Goal: Task Accomplishment & Management: Use online tool/utility

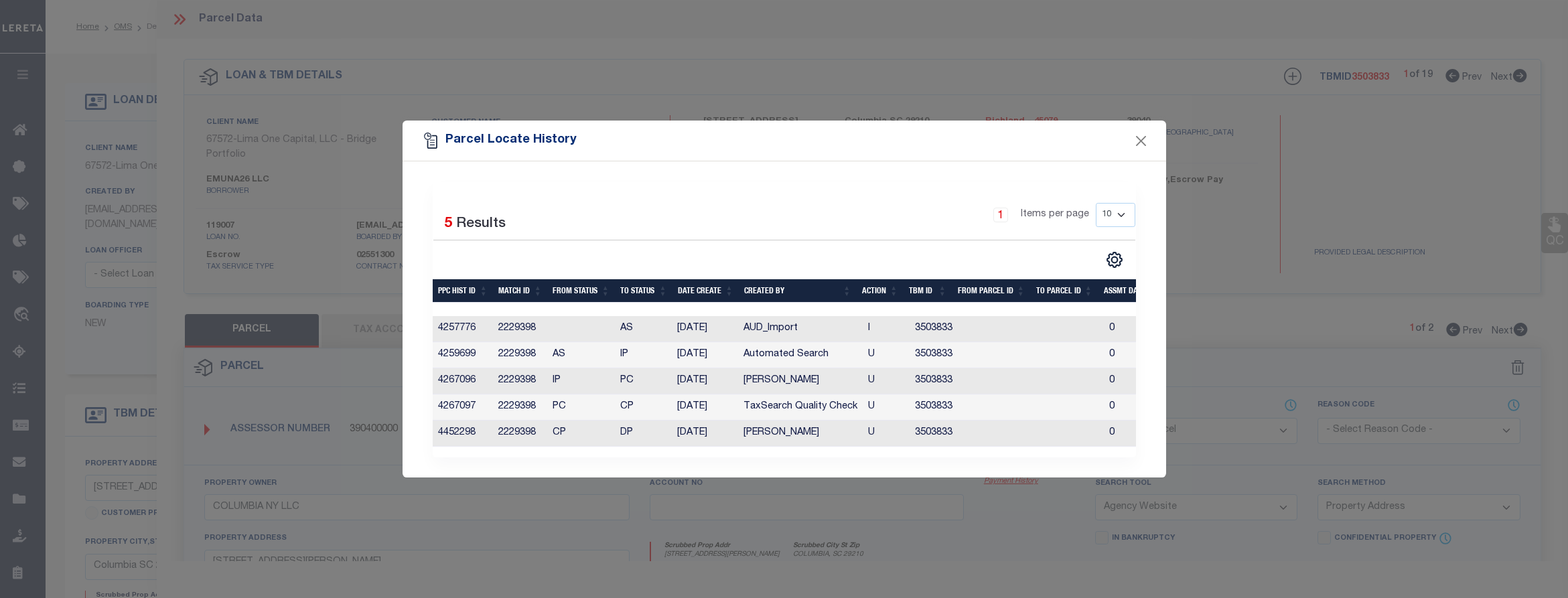
select select "DP"
select select "AGW"
select select "ADD"
select select "Escrow"
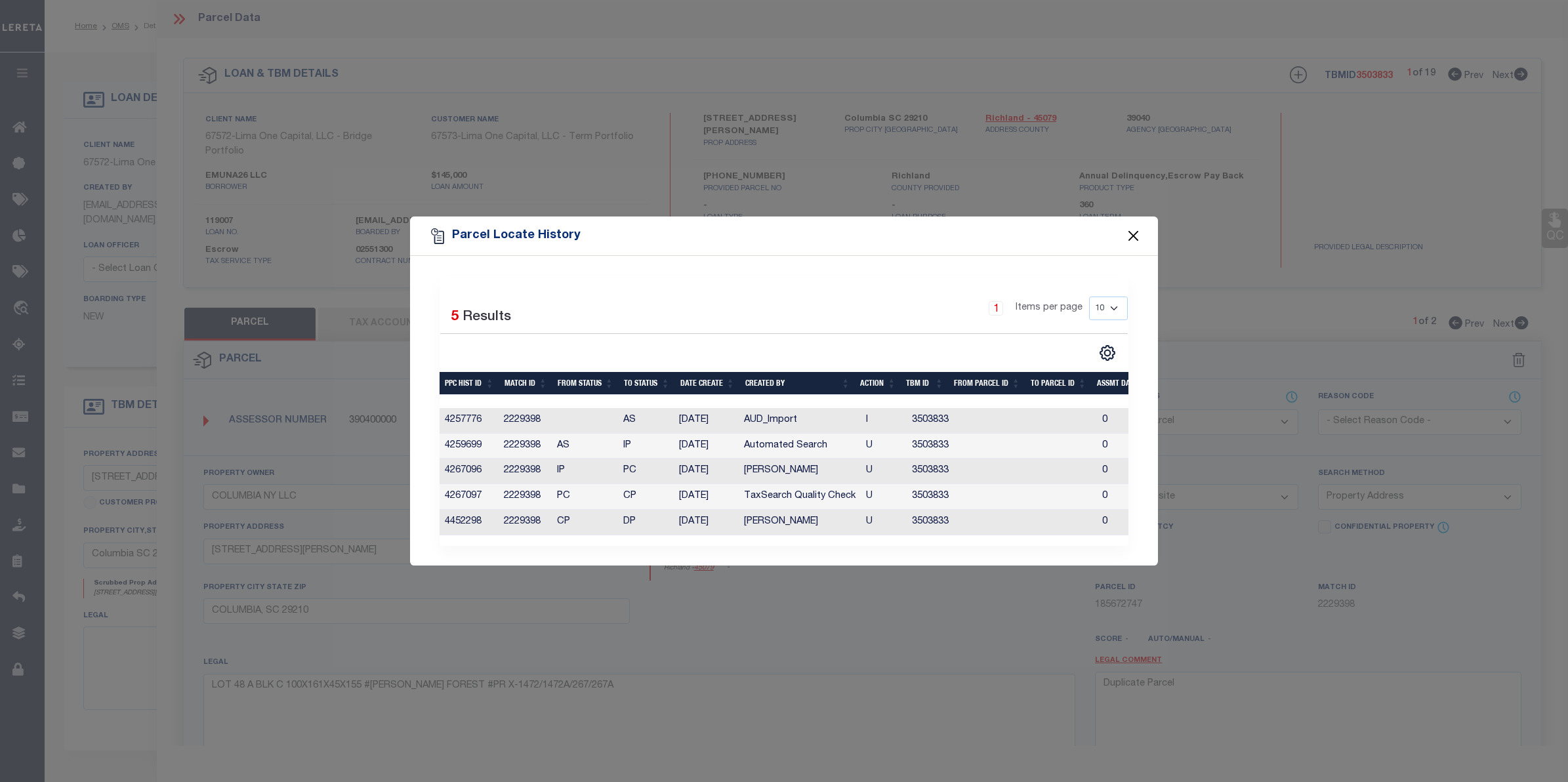
click at [1127, 232] on button "Close" at bounding box center [1134, 236] width 17 height 17
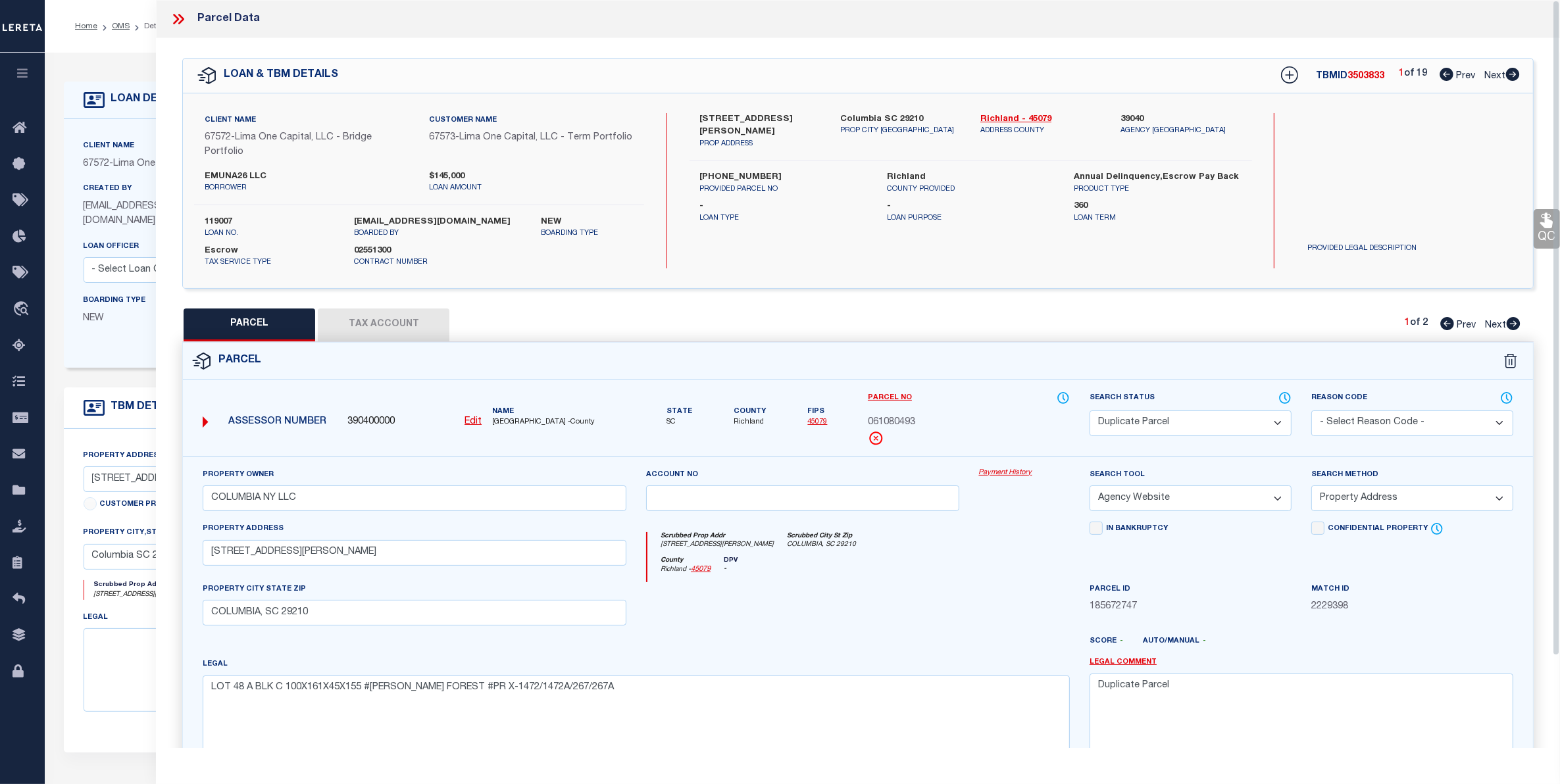
click at [170, 17] on icon at bounding box center [178, 19] width 17 height 17
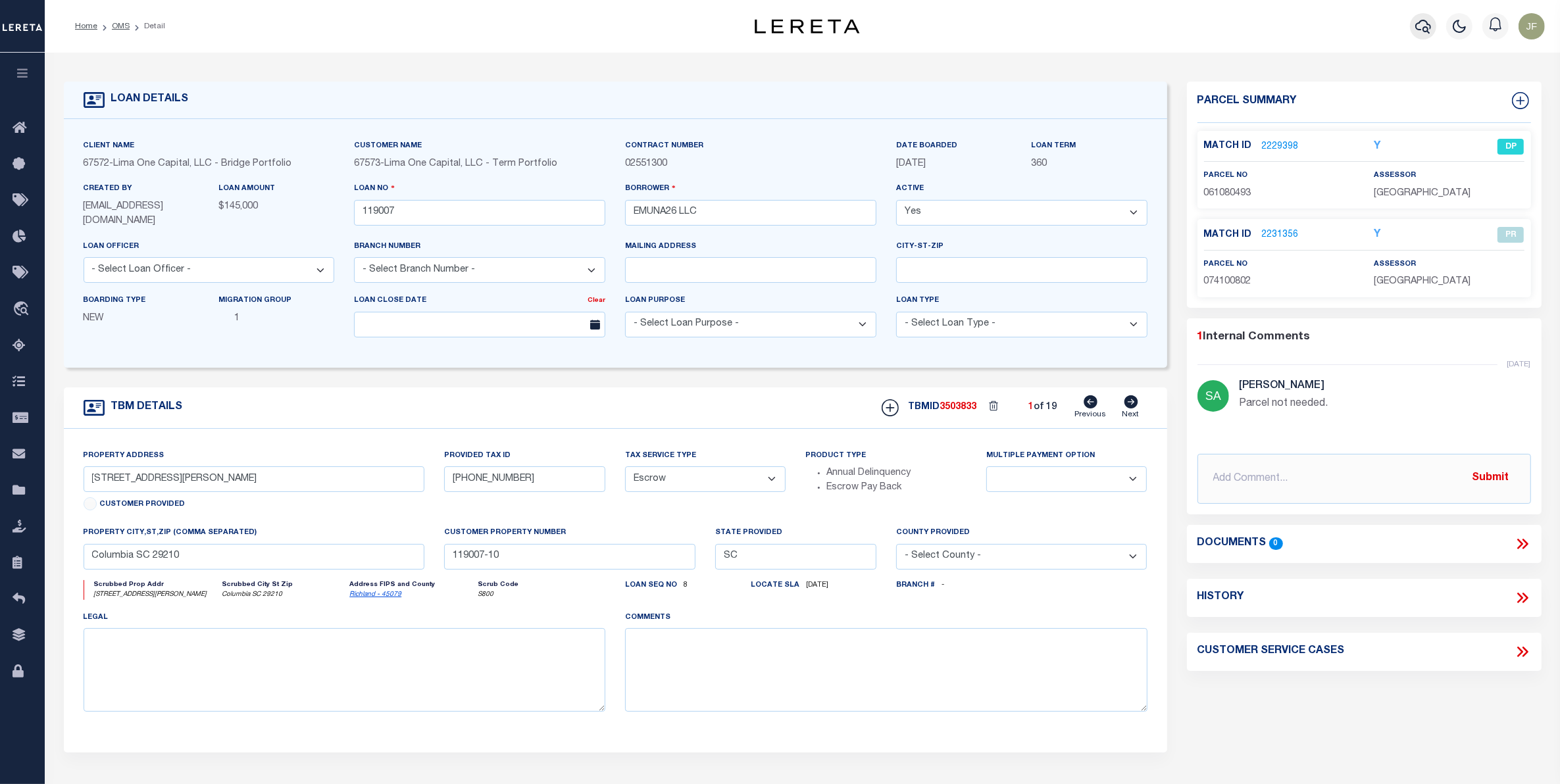
click at [1422, 27] on icon "button" at bounding box center [1423, 27] width 16 height 16
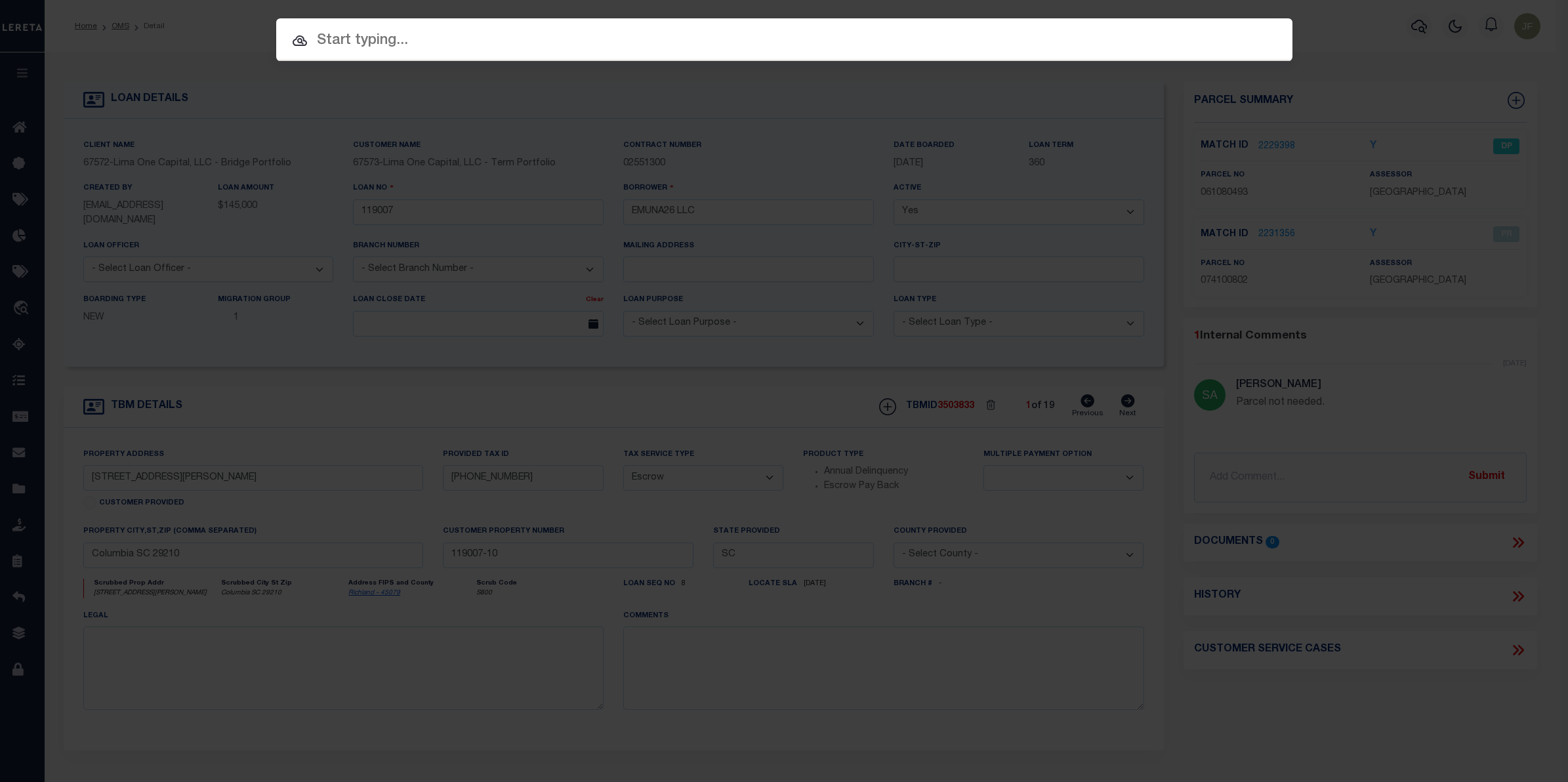
click at [499, 99] on div "Include Loans TBM Customers Borrowers Payments (Lender Non-Disb) Payments (Lend…" at bounding box center [784, 391] width 1568 height 782
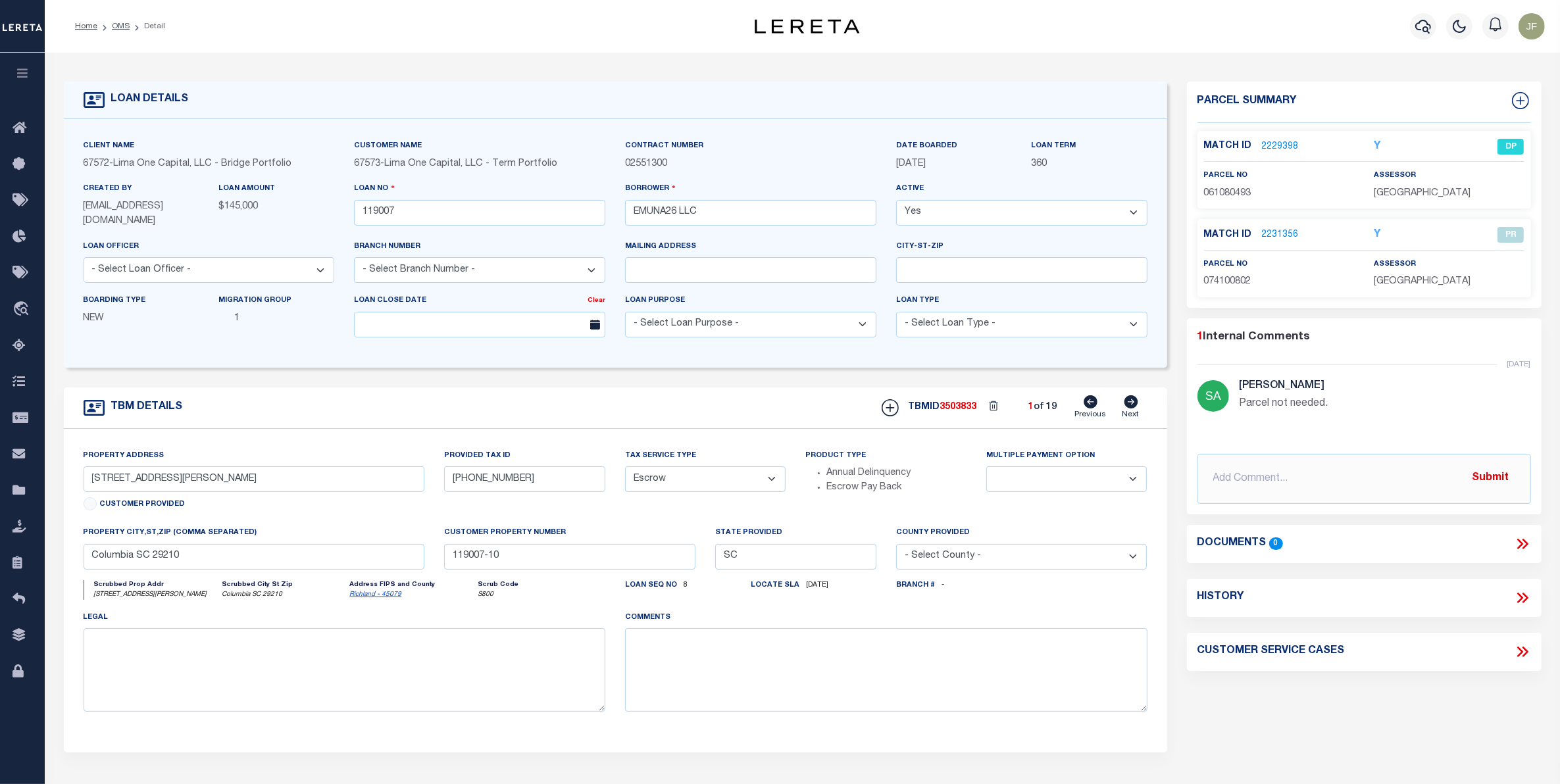
click at [1294, 146] on link "2229398" at bounding box center [1280, 146] width 37 height 14
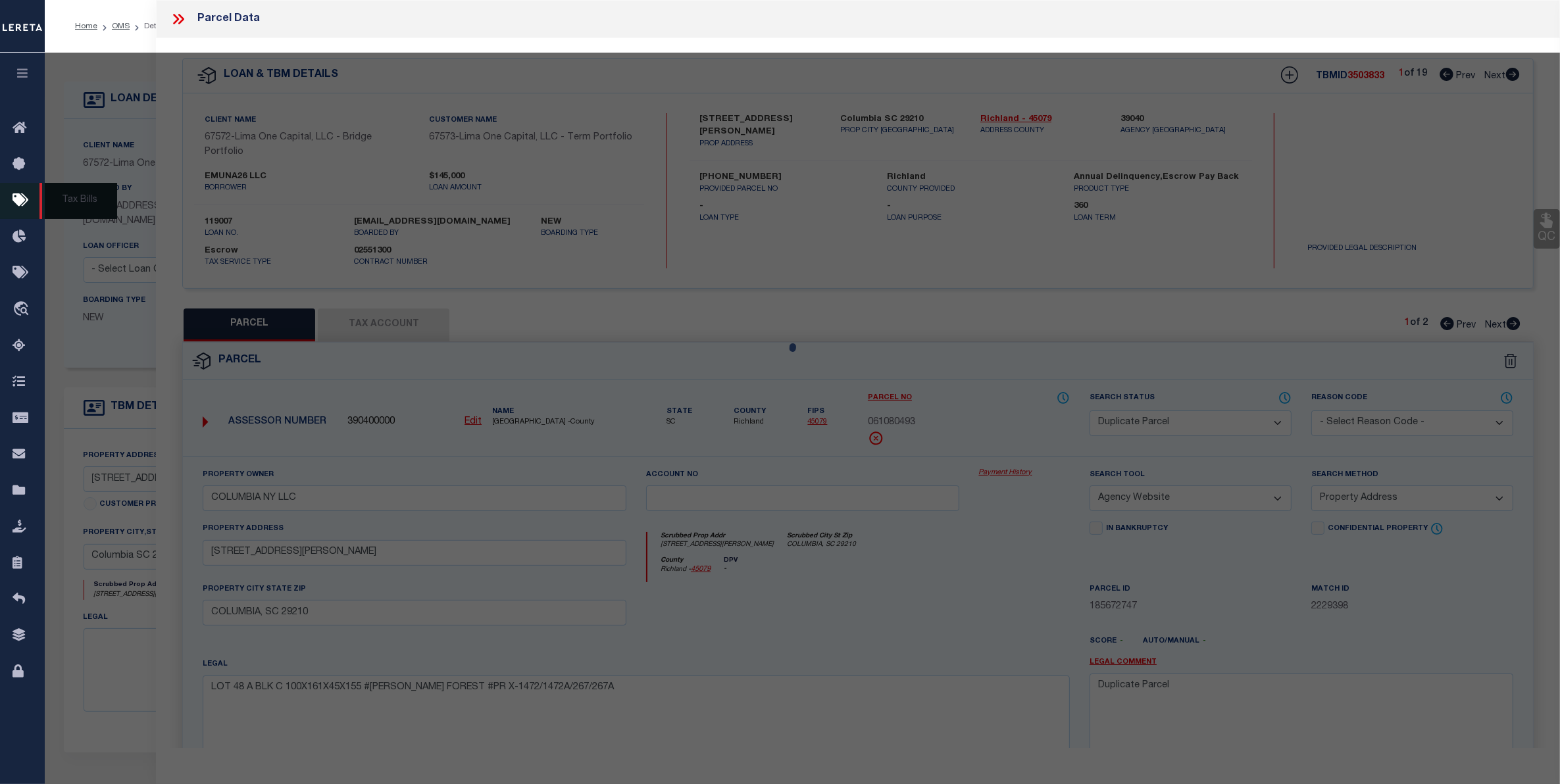
select select "AS"
select select
checkbox input "false"
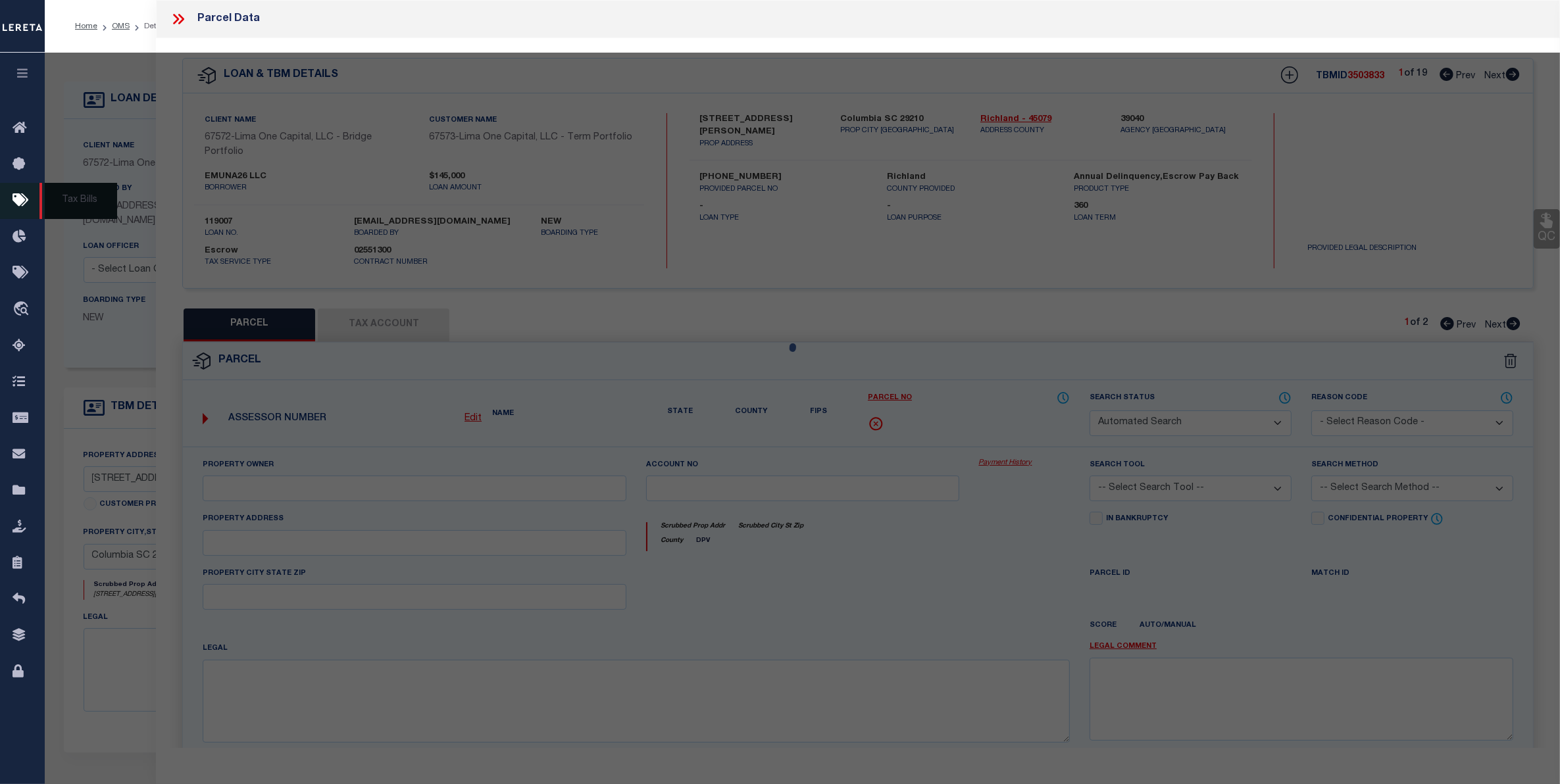
select select "DP"
type input "COLUMBIA NY LLC"
select select "AGW"
select select "ADD"
type input "4416 BONNIE FOREST BLVD"
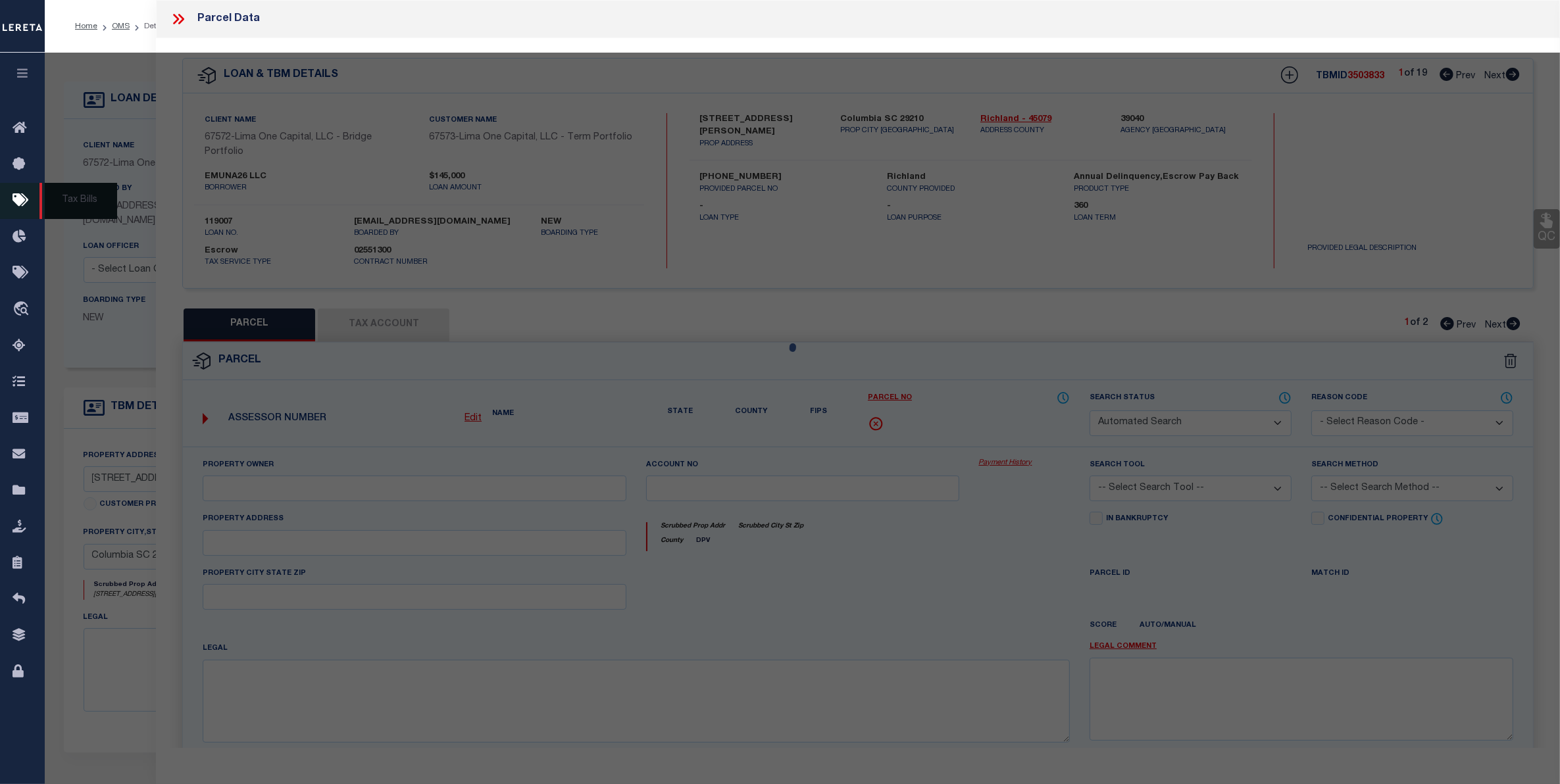
type input "COLUMBIA, SC 29210"
type textarea "LOT 48 A BLK C 100X161X45X155 #SU BONNIE FOREST #PR X-1472/1472A/267/267A"
type textarea "Duplicate Parcel"
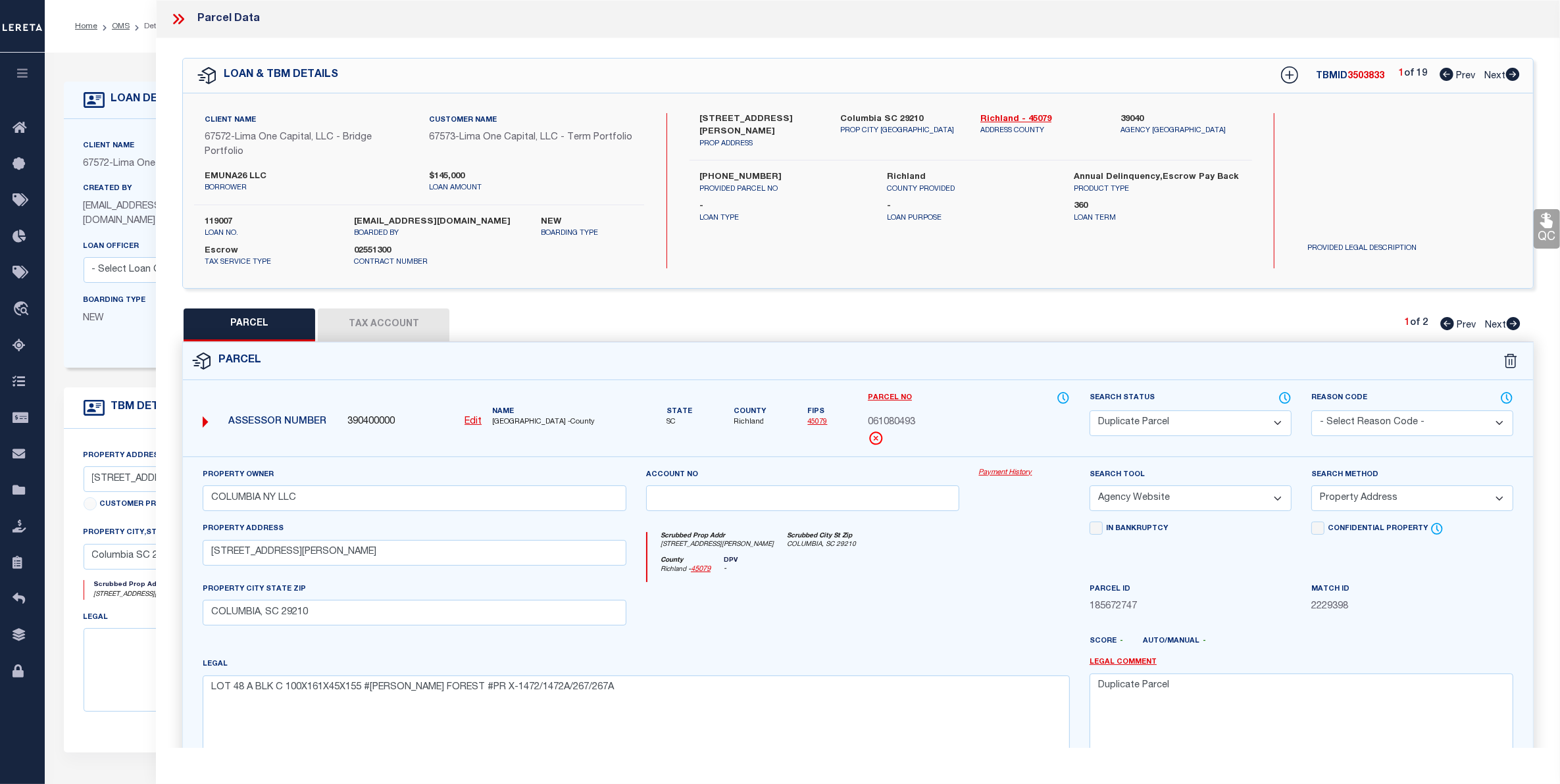
click at [1025, 475] on link "Payment History" at bounding box center [1025, 473] width 91 height 12
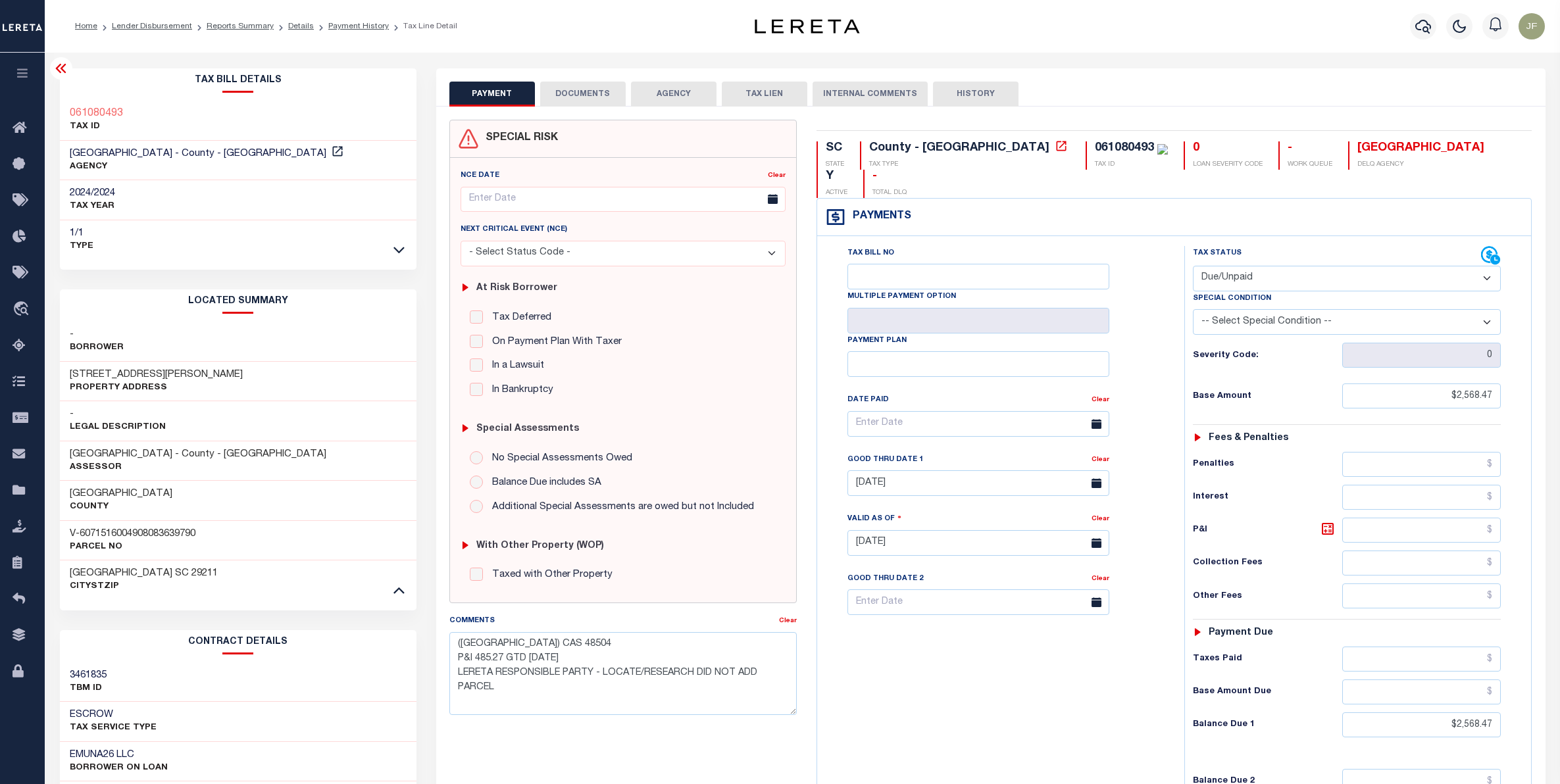
select select "DUE"
click at [14, 238] on icon at bounding box center [22, 237] width 21 height 17
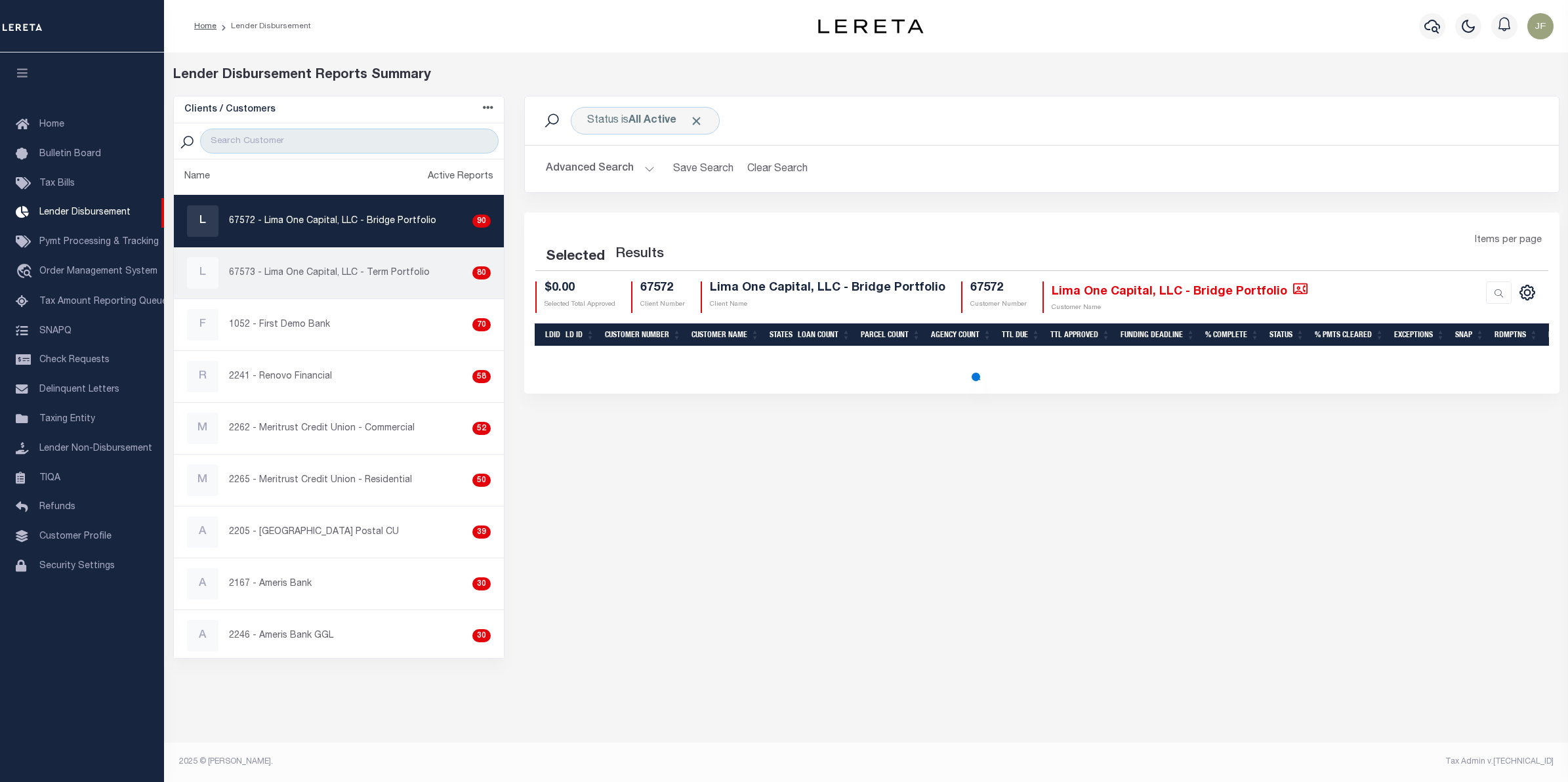
click at [387, 274] on p "67573 - Lima One Capital, LLC - Term Portfolio" at bounding box center [329, 273] width 201 height 14
checkbox input "true"
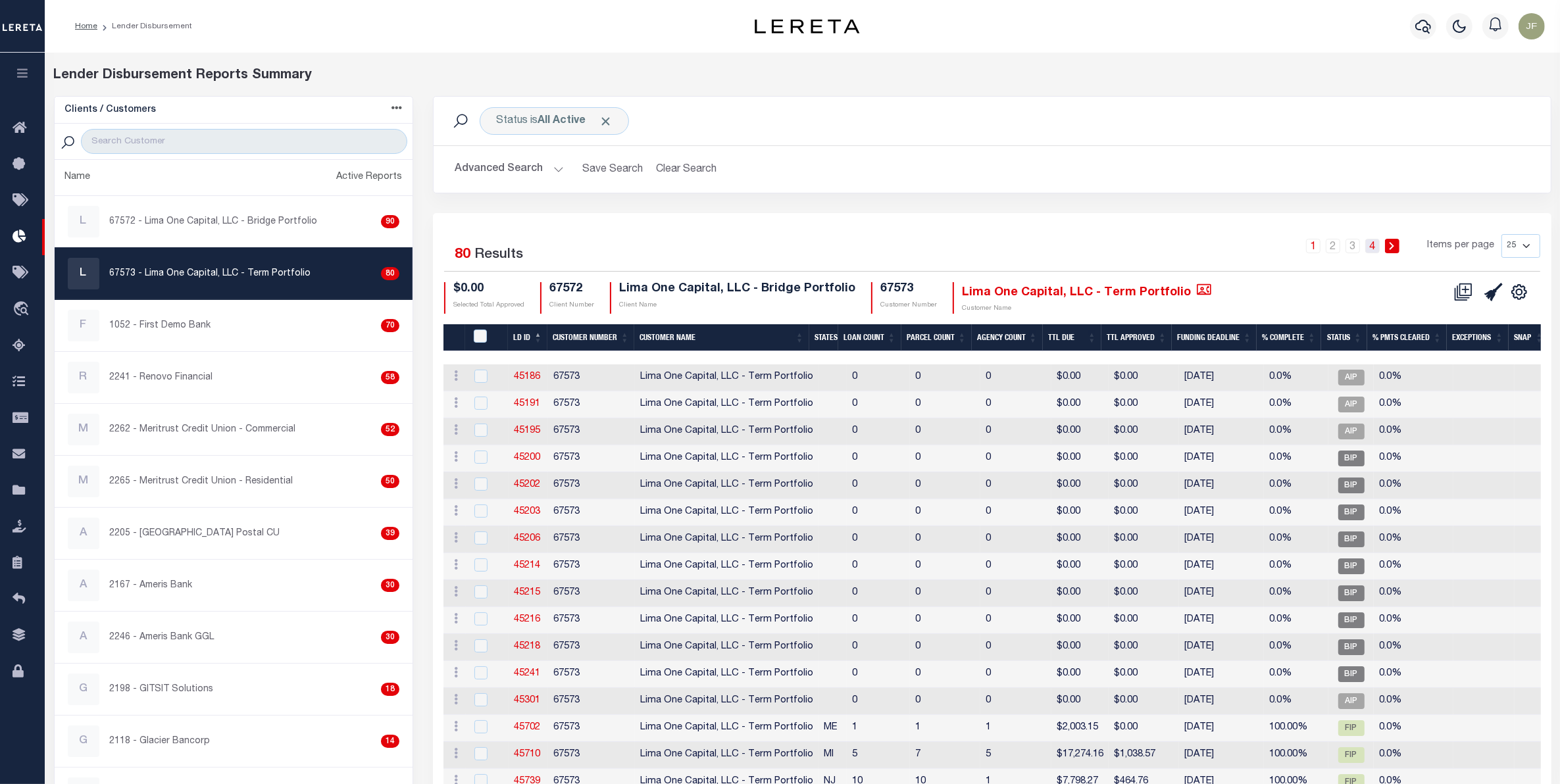
click at [1377, 245] on link "4" at bounding box center [1372, 246] width 14 height 14
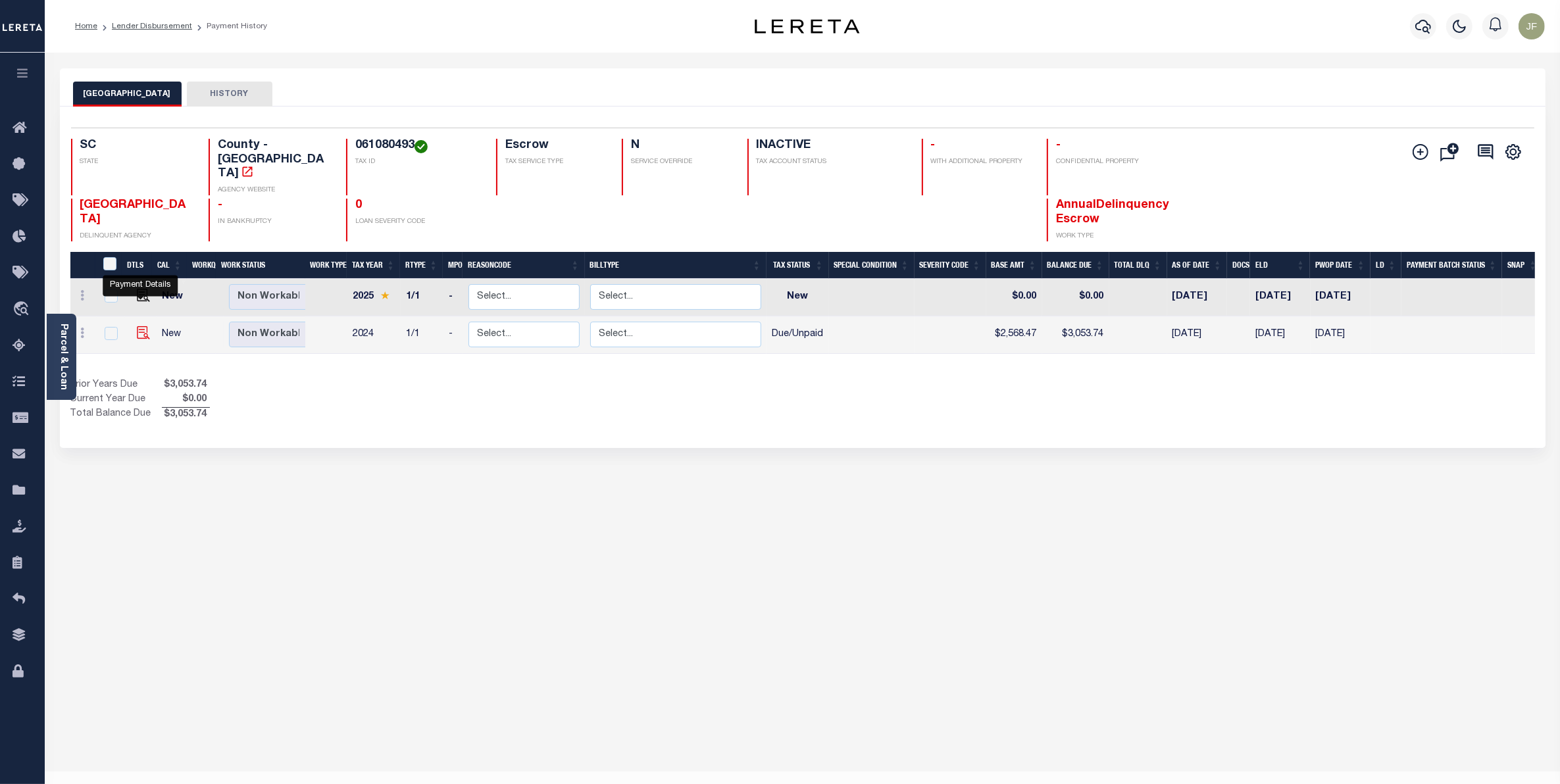
click at [138, 326] on img "" at bounding box center [144, 332] width 13 height 13
checkbox input "true"
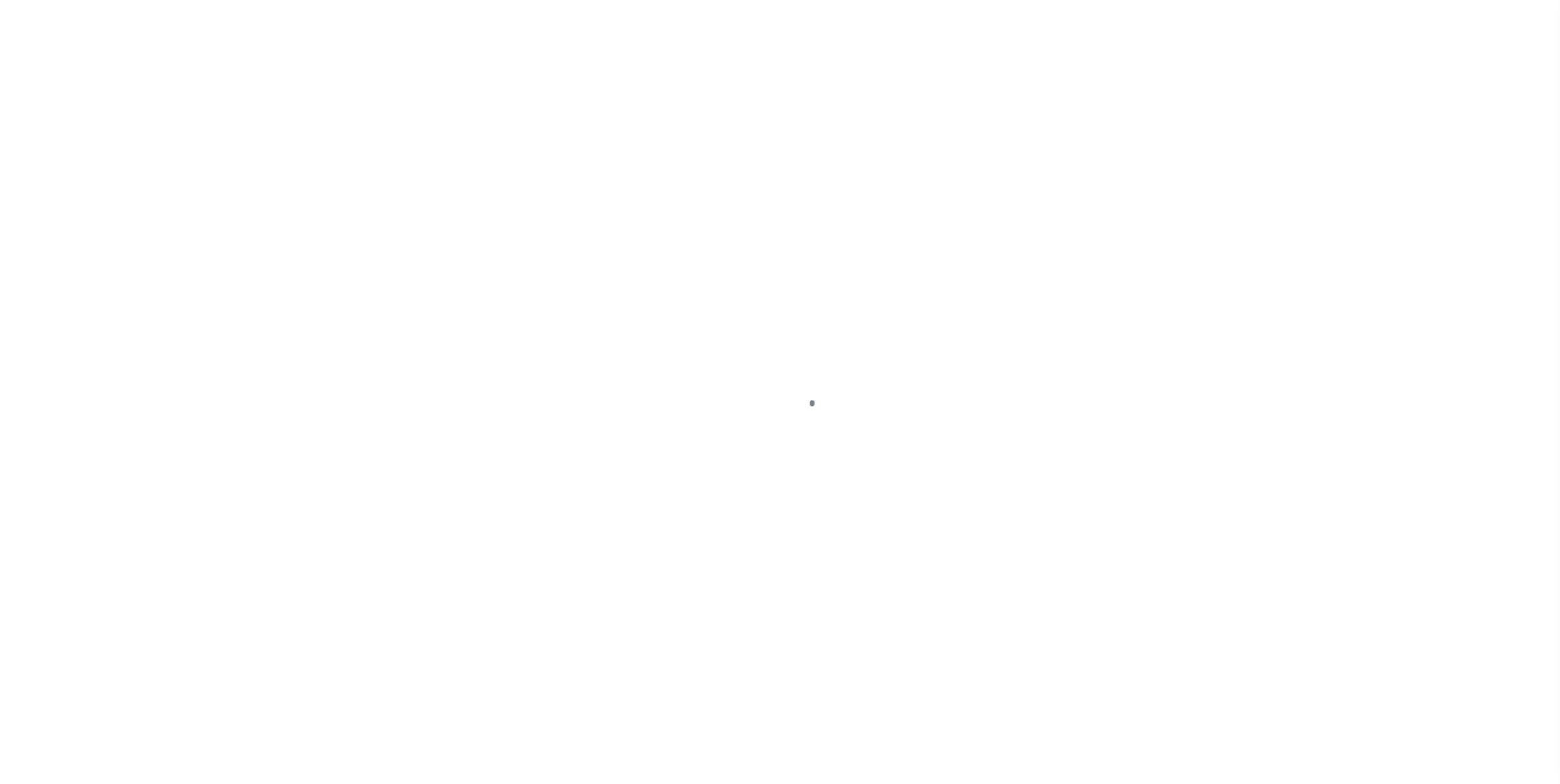
select select "DUE"
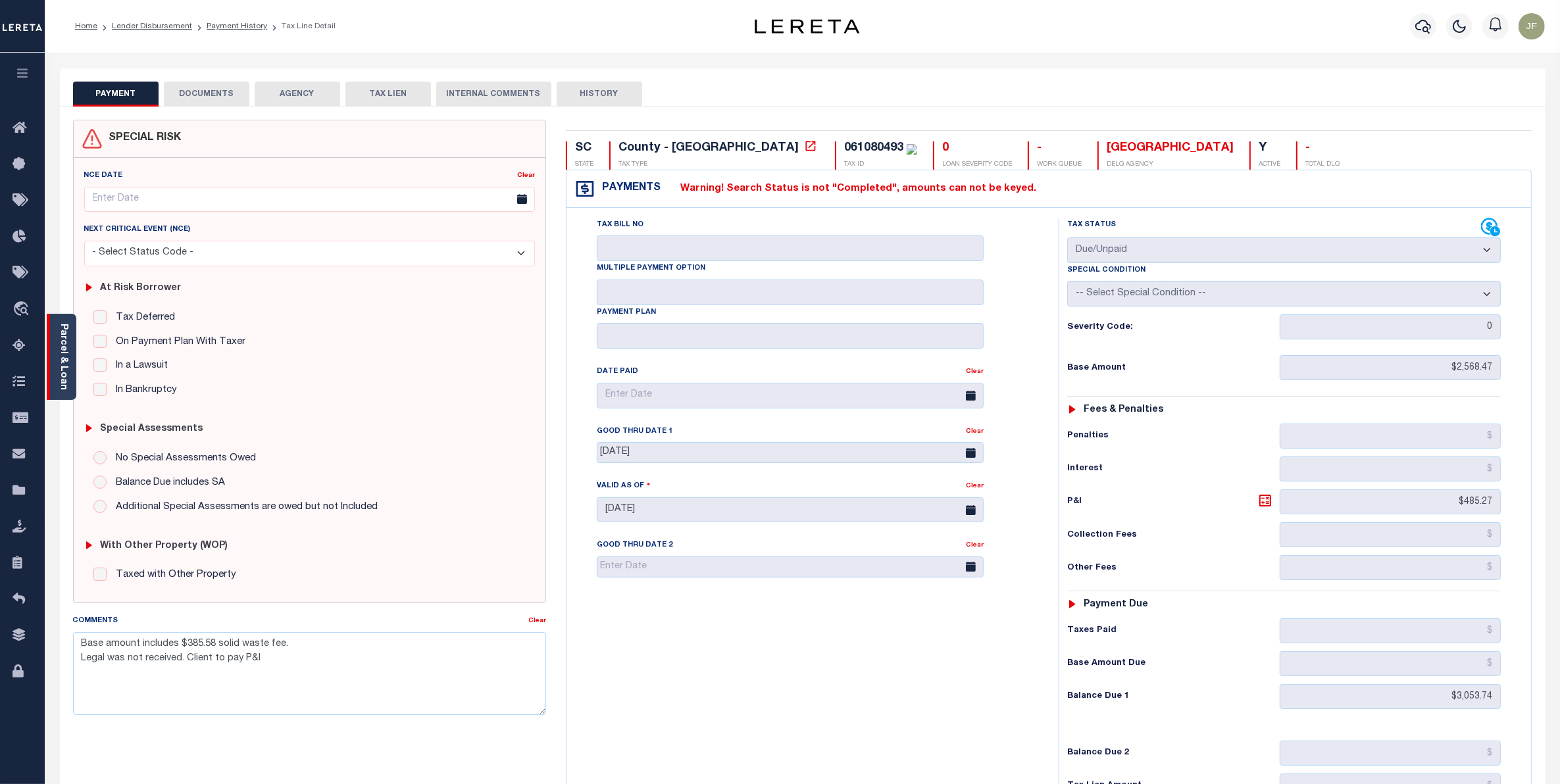
click at [71, 352] on div "Parcel & Loan" at bounding box center [61, 356] width 30 height 86
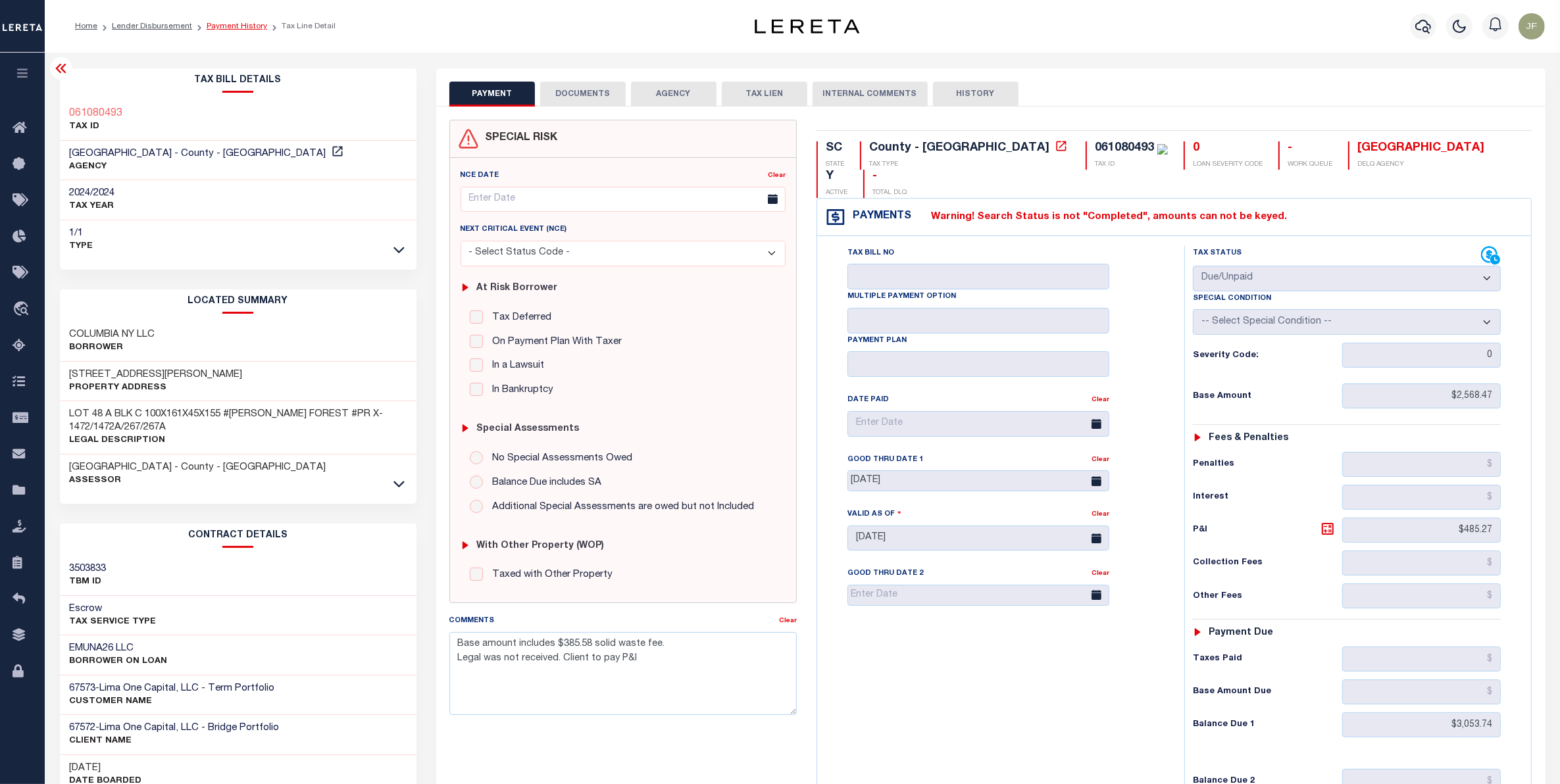
click at [224, 27] on link "Payment History" at bounding box center [237, 26] width 61 height 8
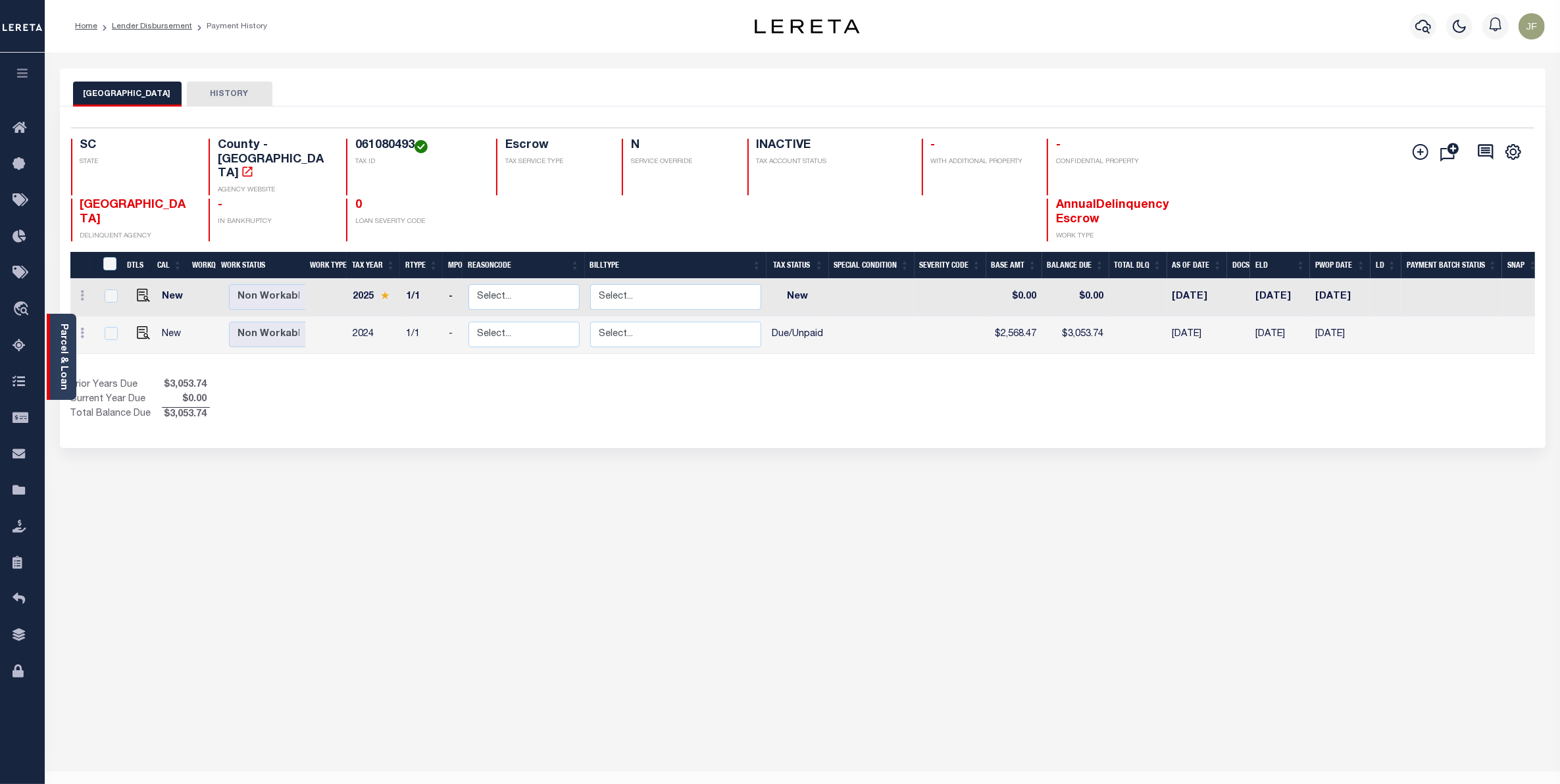
click at [63, 366] on link "Parcel & Loan" at bounding box center [63, 357] width 9 height 66
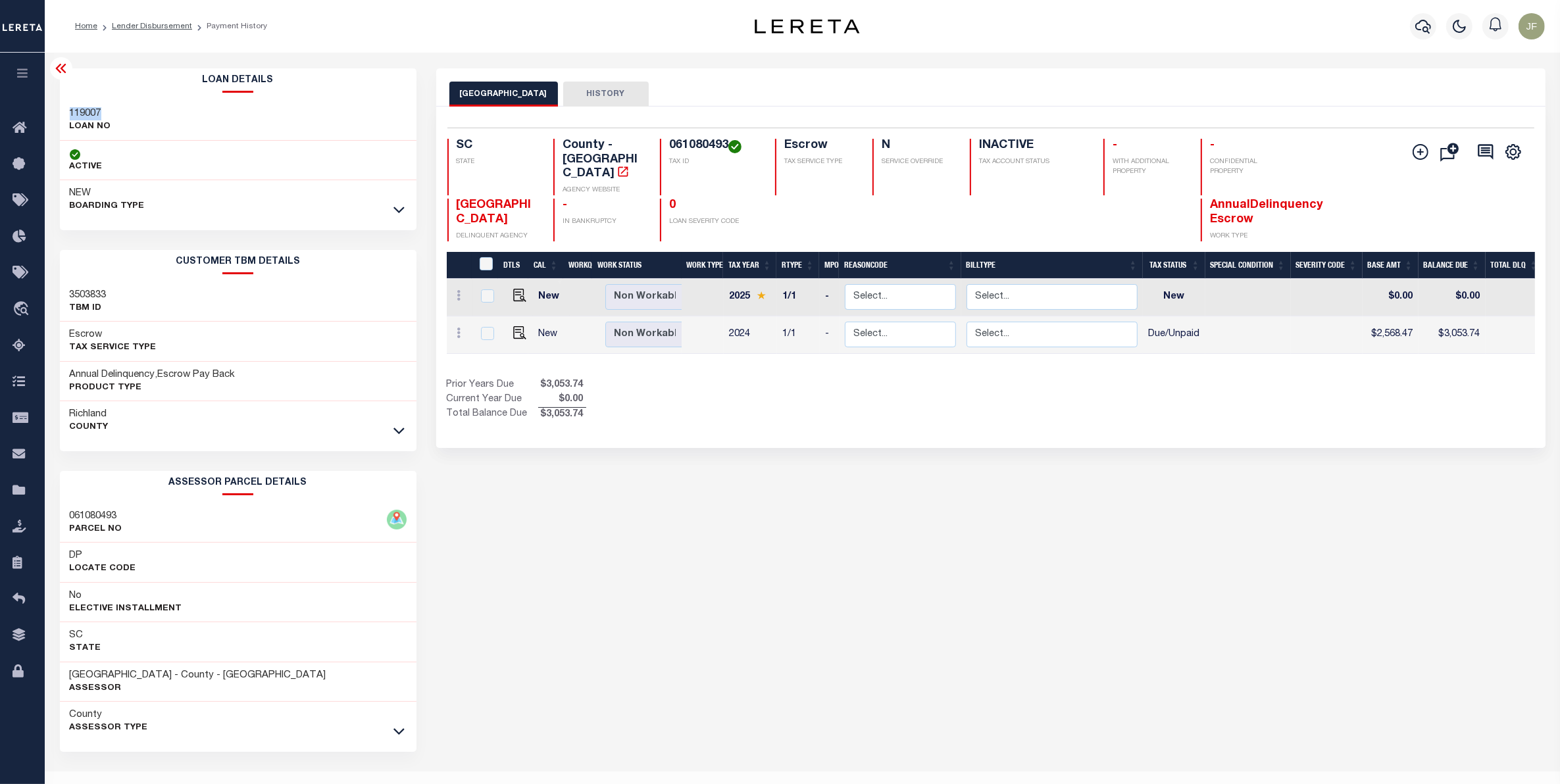
drag, startPoint x: 102, startPoint y: 114, endPoint x: 68, endPoint y: 113, distance: 34.0
click at [68, 113] on div "119007 LOAN NO" at bounding box center [238, 121] width 356 height 40
copy h3 "119007"
click at [1416, 30] on icon "button" at bounding box center [1423, 27] width 16 height 16
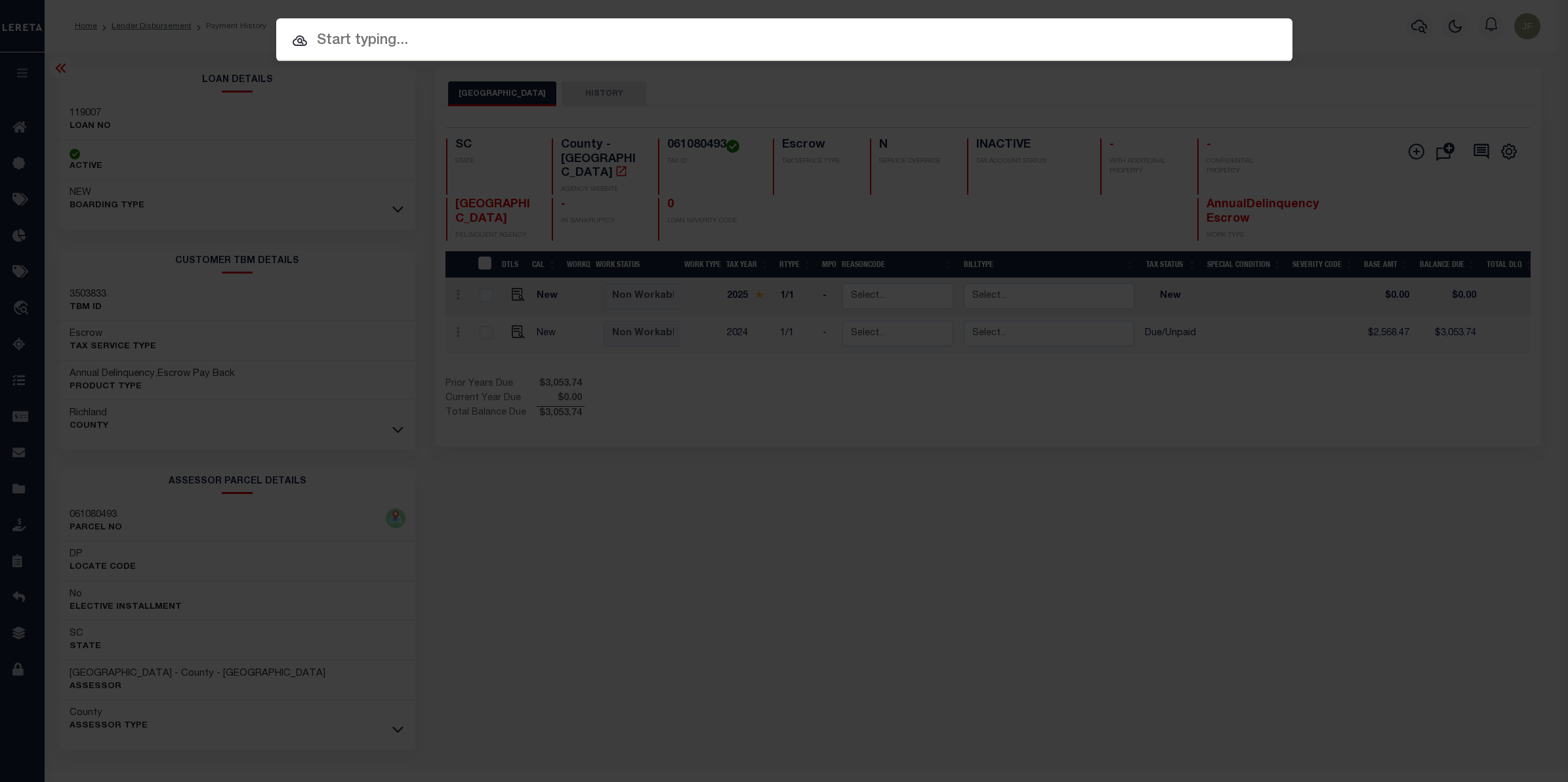
paste input "119007"
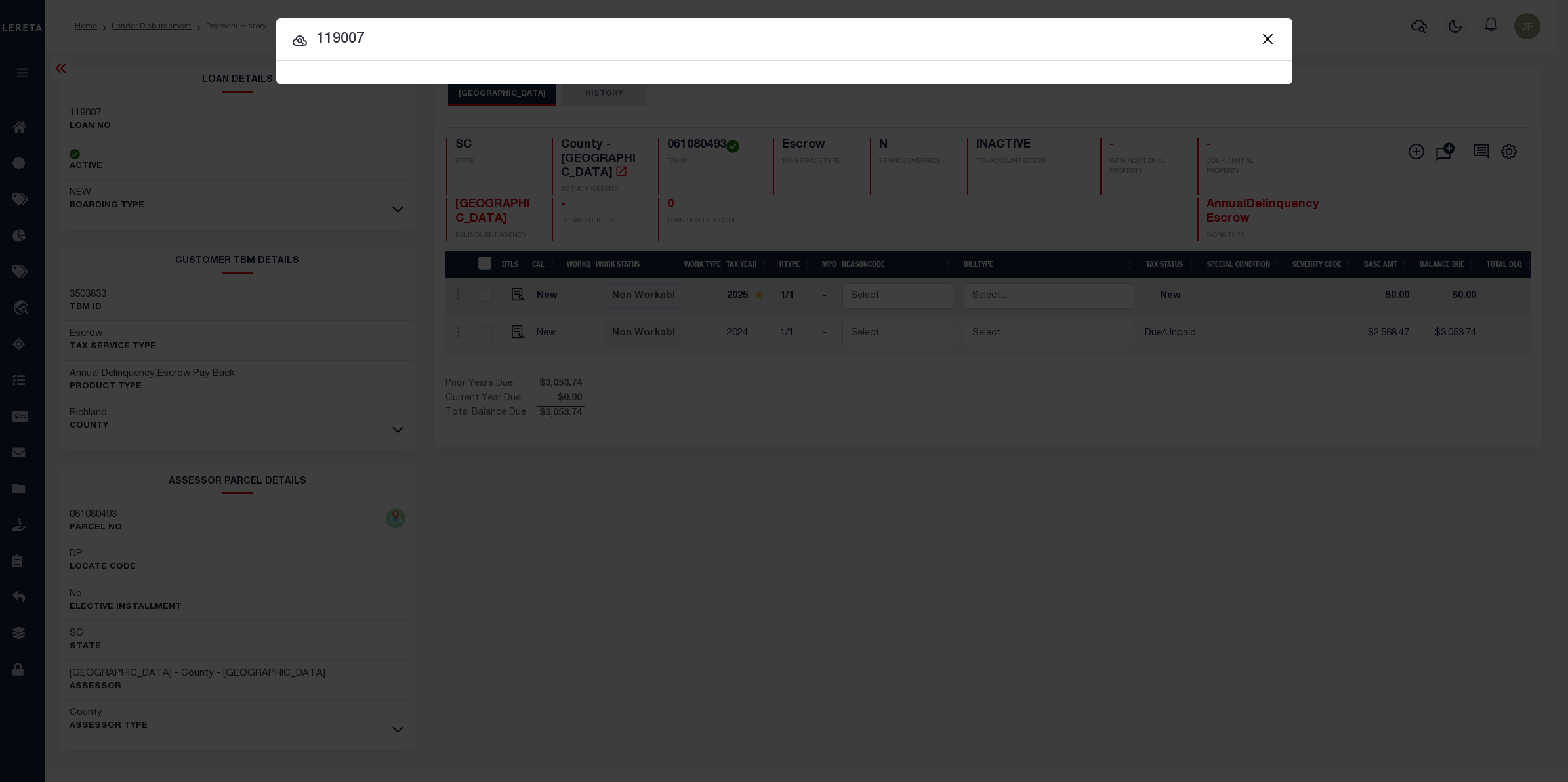
type input "119007"
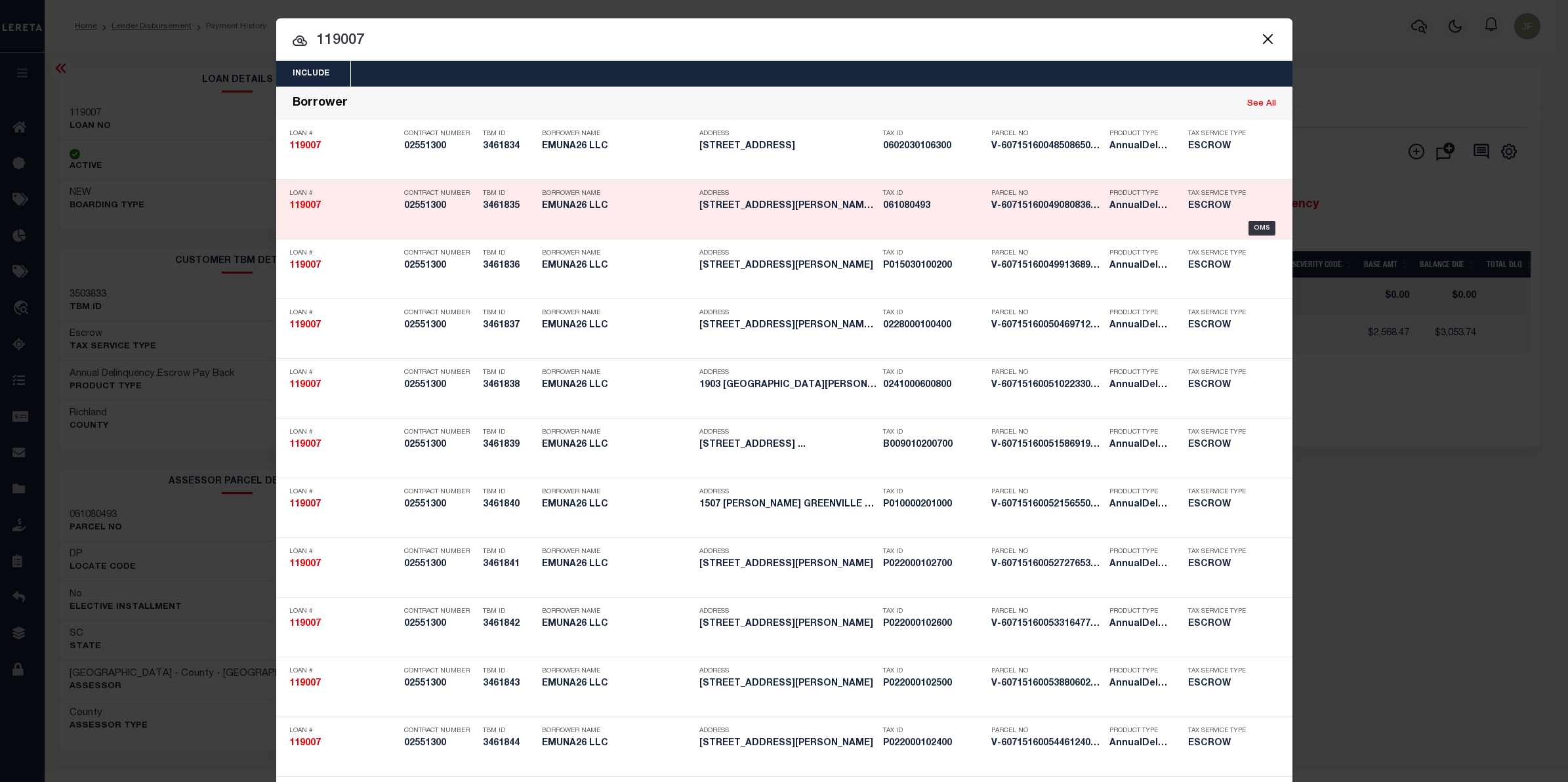
click at [1241, 223] on div "OMS" at bounding box center [784, 228] width 990 height 14
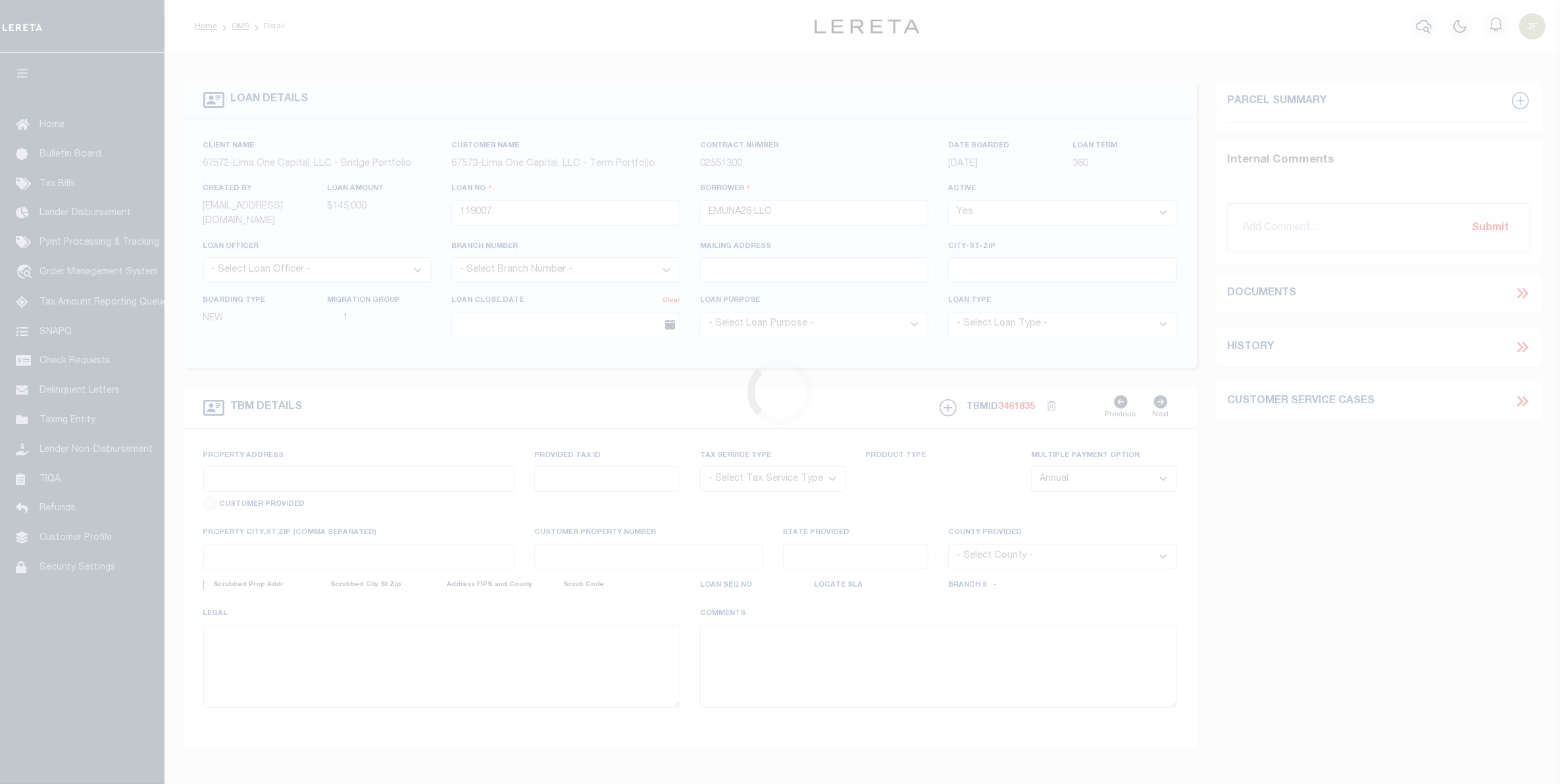
type input "[STREET_ADDRESS][PERSON_NAME]"
select select "Escrow"
select select
type input "COLUMBIA SC 29210"
type input "119007"
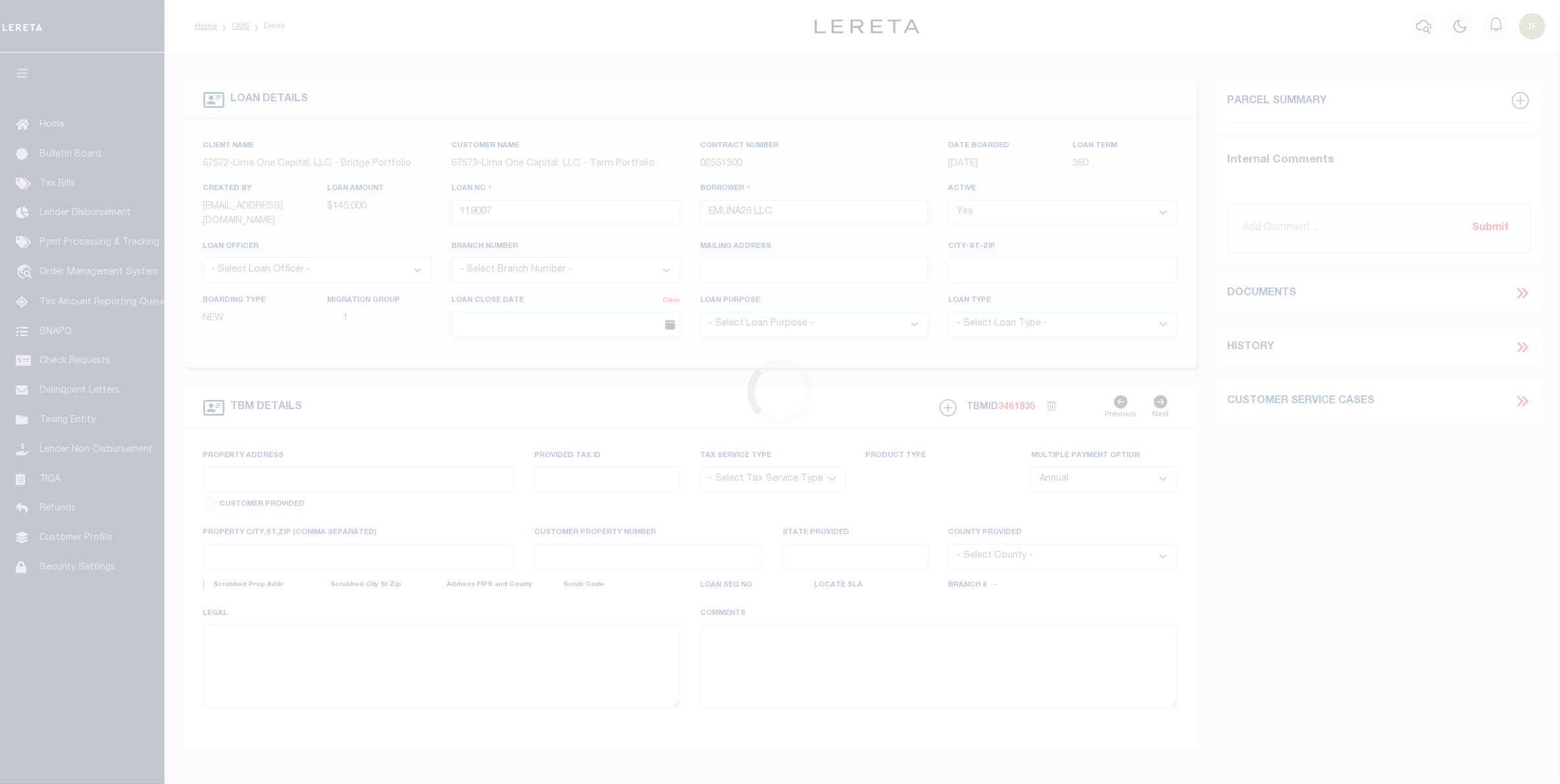
type input "SC"
type textarea "COLLECTOR: ENTITY: PARCEL: 237010601100"
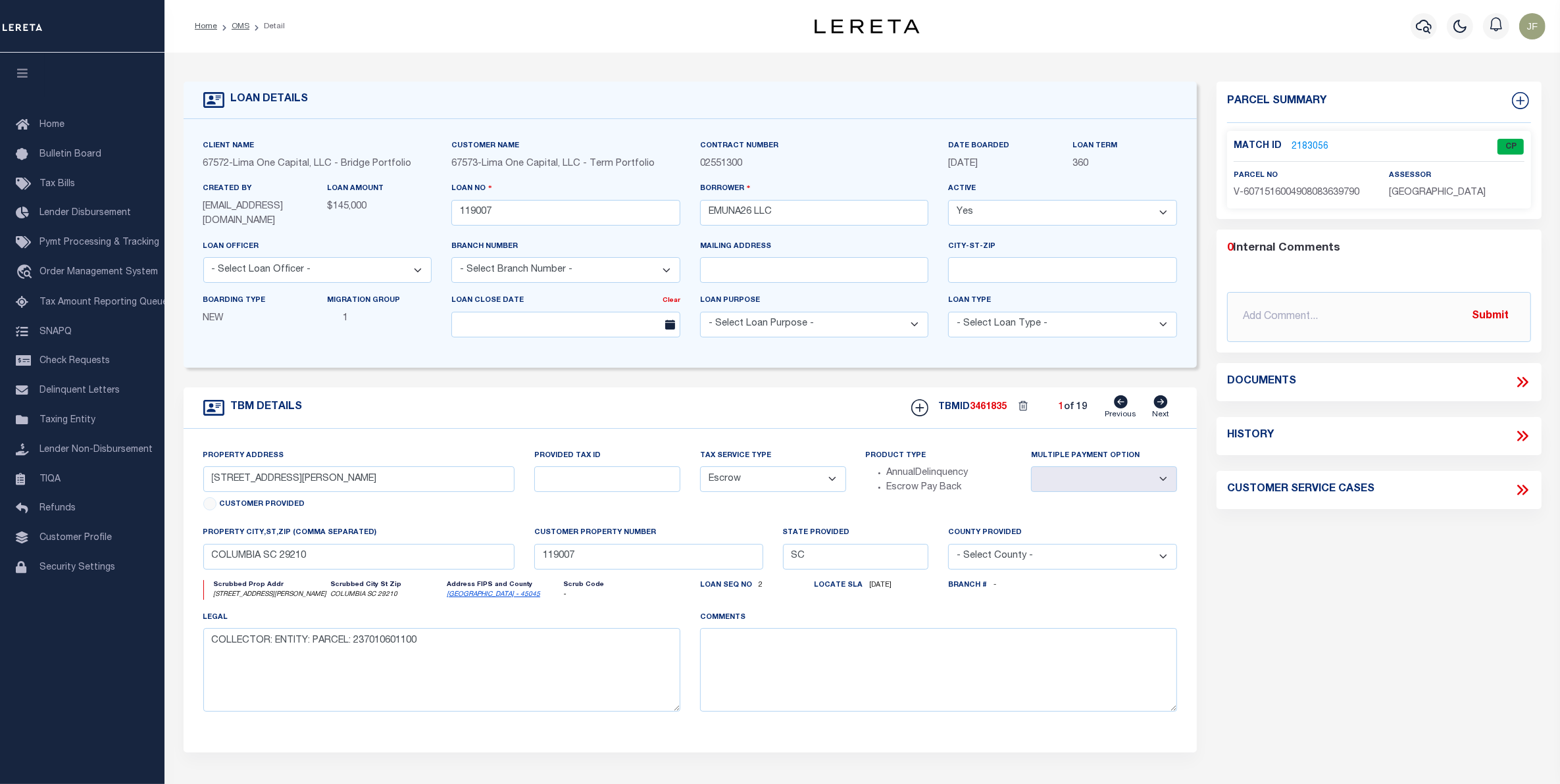
click at [1303, 149] on link "2183056" at bounding box center [1310, 146] width 37 height 14
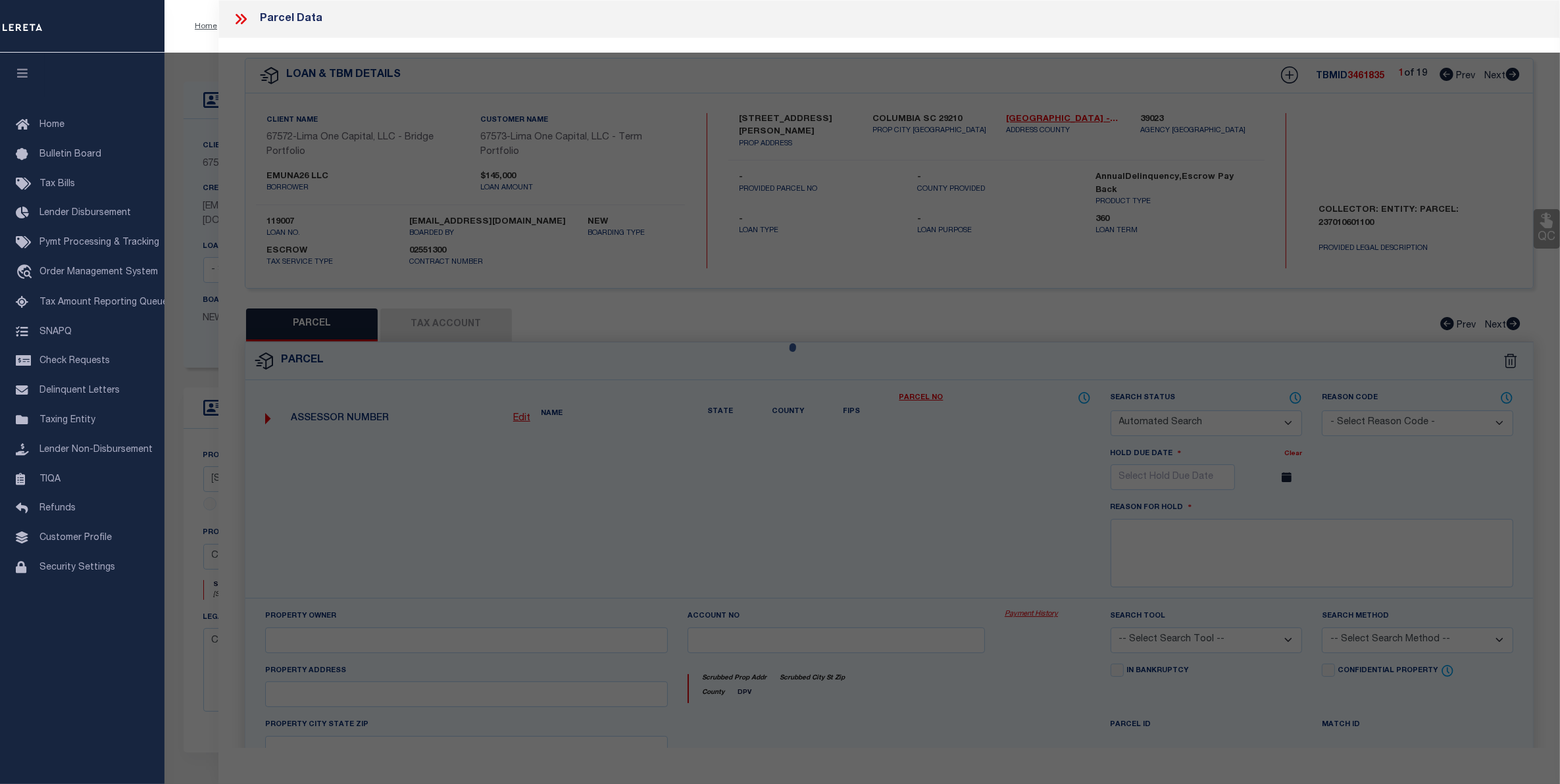
checkbox input "false"
select select "CP"
type input "[STREET_ADDRESS][PERSON_NAME]"
checkbox input "false"
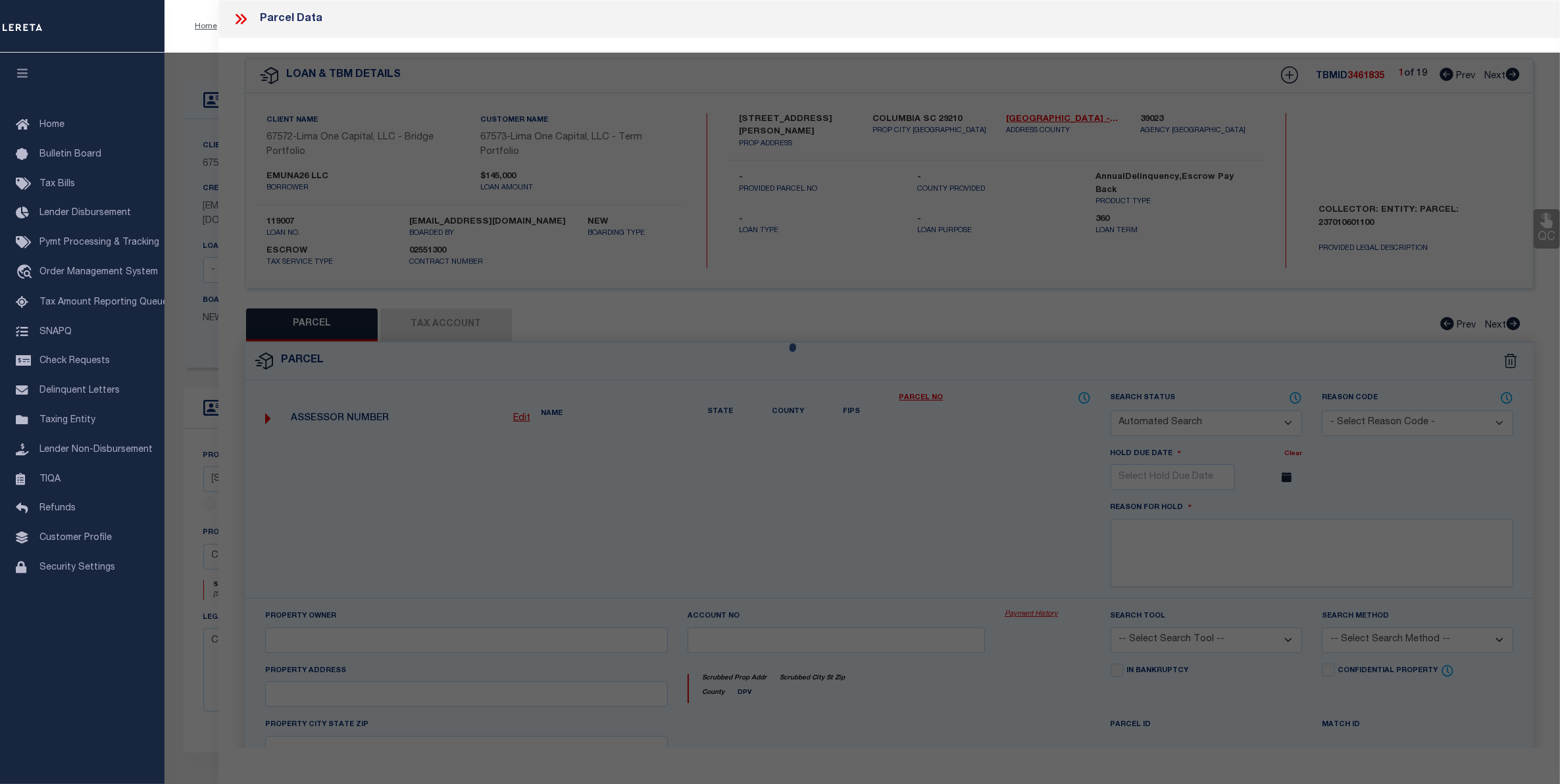
type input "COLUMBIA SC 29210"
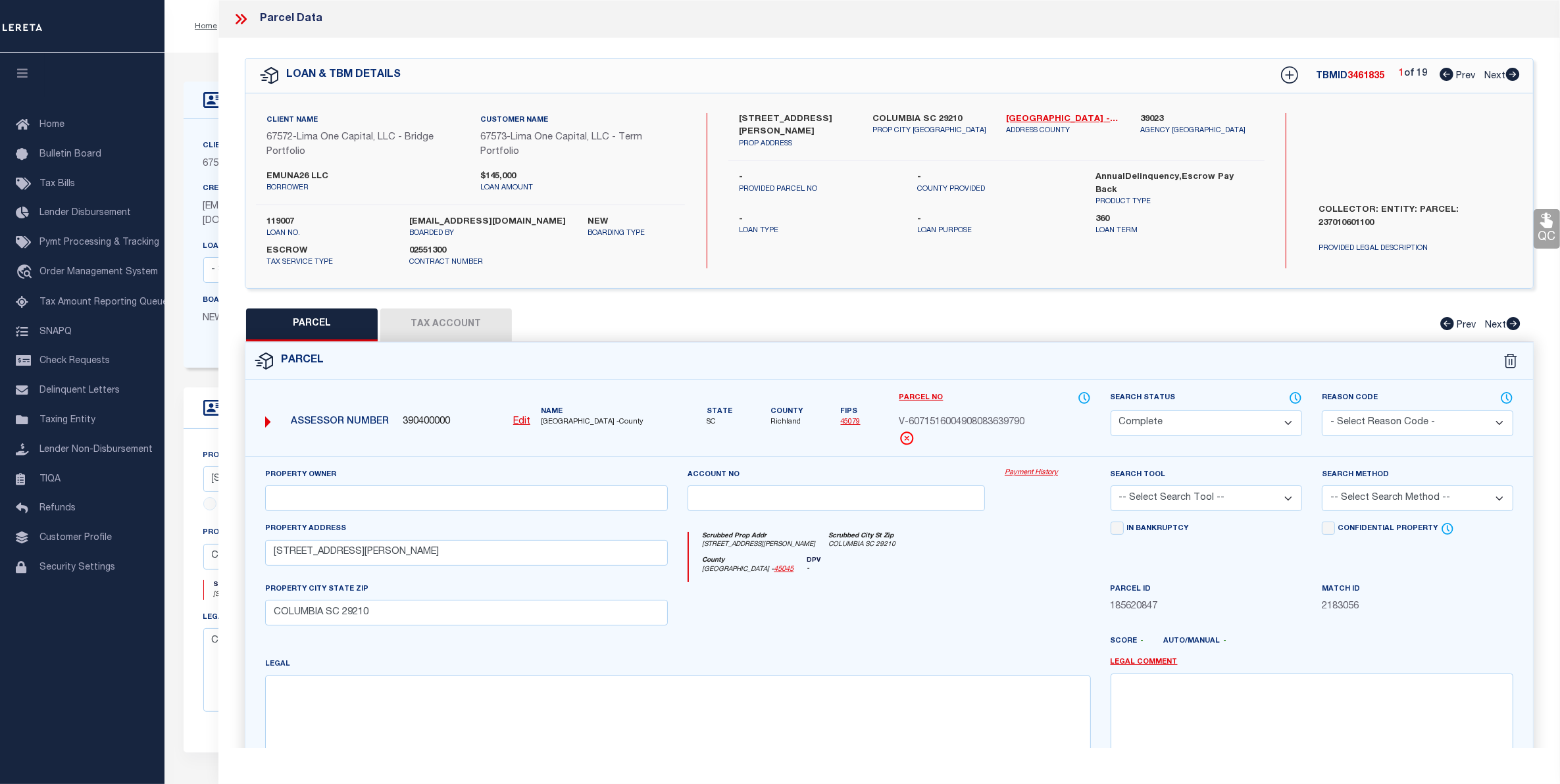
click at [1024, 477] on link "Payment History" at bounding box center [1047, 473] width 86 height 12
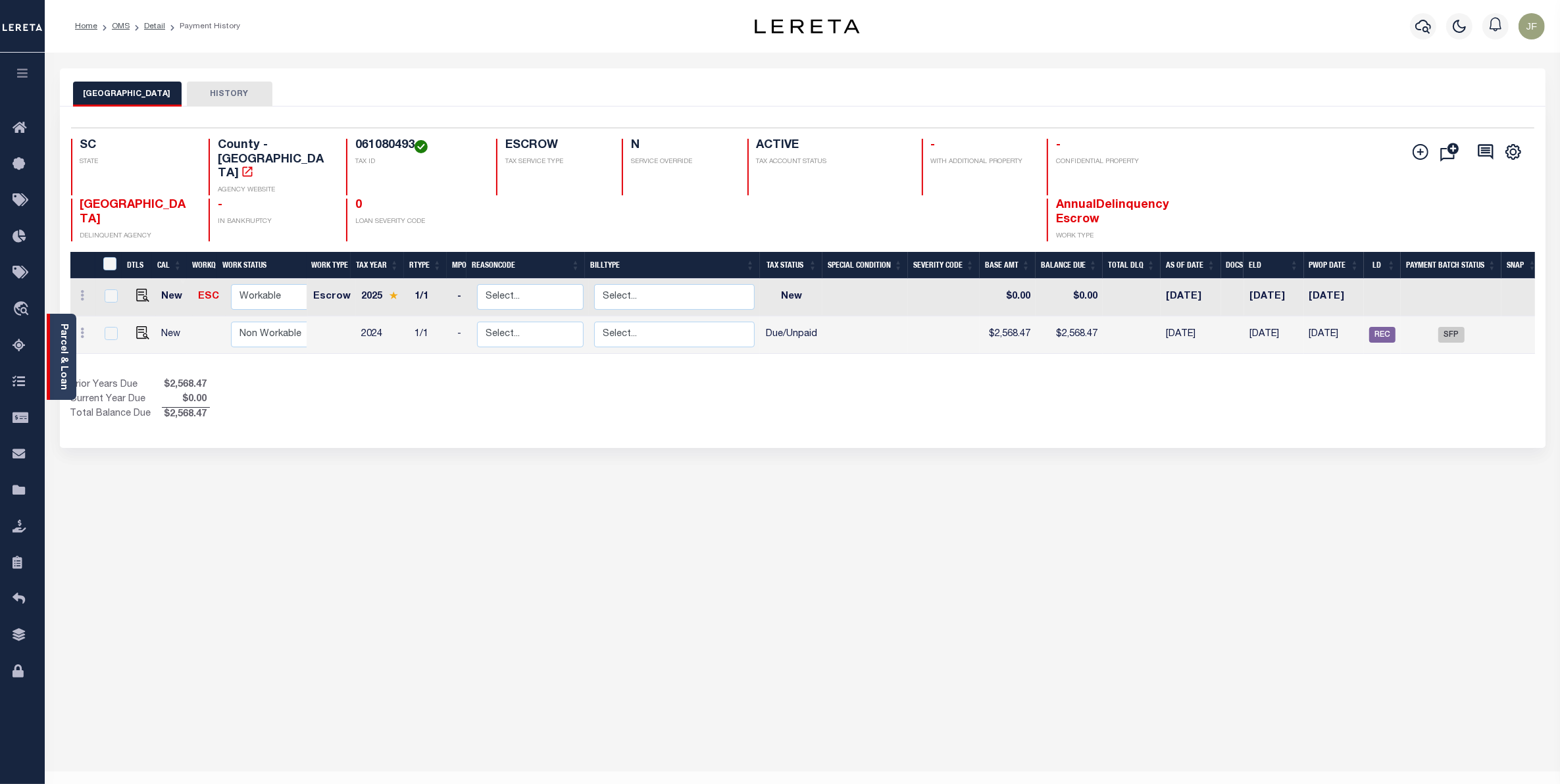
click at [68, 364] on link "Parcel & Loan" at bounding box center [63, 357] width 9 height 66
